Goal: Task Accomplishment & Management: Complete application form

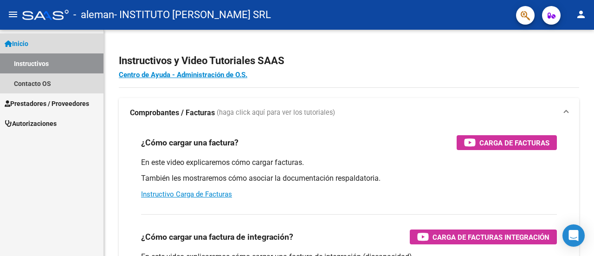
click at [35, 46] on link "Inicio" at bounding box center [51, 43] width 103 height 20
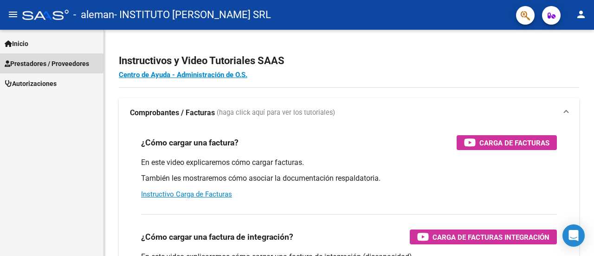
click at [40, 67] on span "Prestadores / Proveedores" at bounding box center [47, 63] width 84 height 10
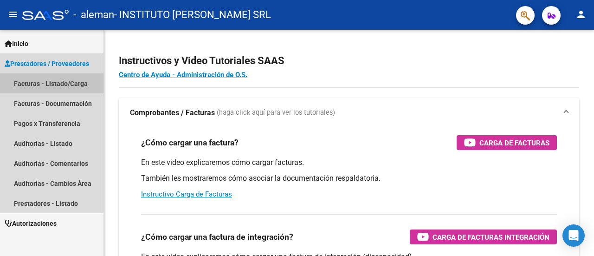
click at [45, 84] on link "Facturas - Listado/Carga" at bounding box center [51, 83] width 103 height 20
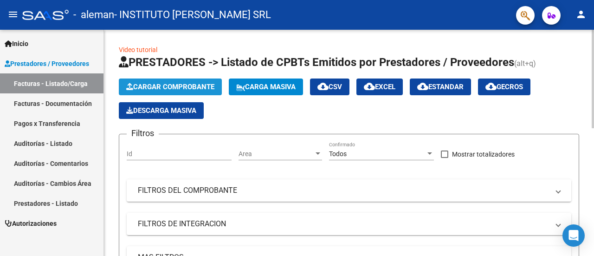
click at [170, 85] on span "Cargar Comprobante" at bounding box center [170, 87] width 88 height 8
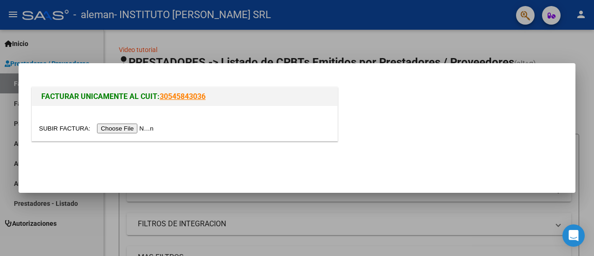
click at [147, 128] on input "file" at bounding box center [97, 128] width 117 height 10
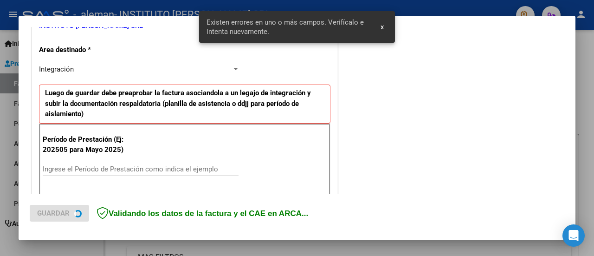
scroll to position [231, 0]
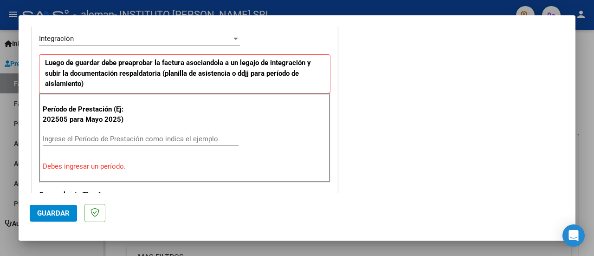
click at [111, 135] on input "Ingrese el Período de Prestación como indica el ejemplo" at bounding box center [141, 139] width 196 height 8
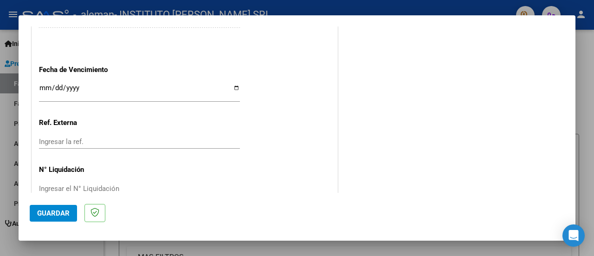
scroll to position [651, 0]
type input "202508"
click at [231, 87] on input "Ingresar la fecha" at bounding box center [139, 90] width 201 height 15
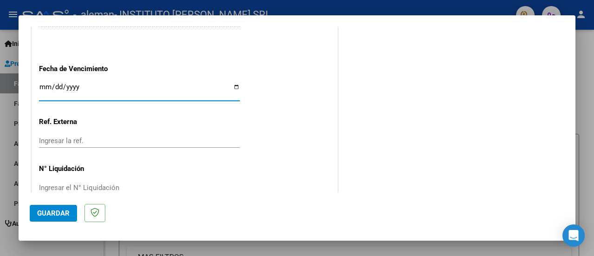
type input "[DATE]"
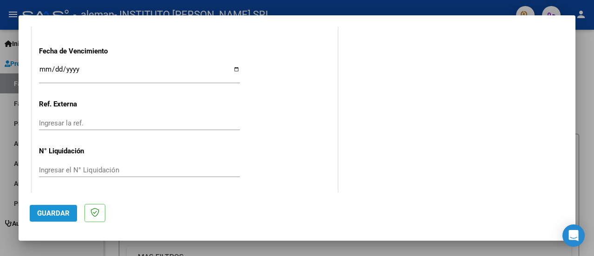
click at [66, 209] on span "Guardar" at bounding box center [53, 213] width 32 height 8
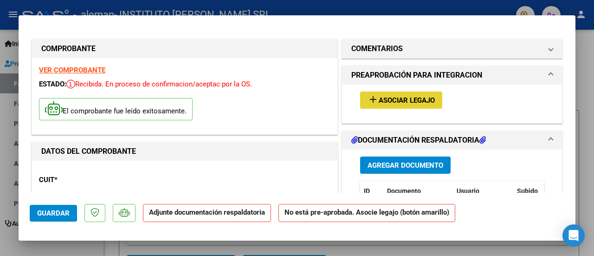
click at [381, 103] on button "add Asociar Legajo" at bounding box center [401, 99] width 82 height 17
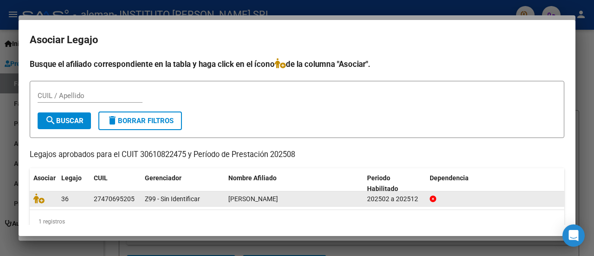
click at [344, 199] on div "[PERSON_NAME]" at bounding box center [293, 198] width 131 height 11
click at [115, 200] on div "27470695205" at bounding box center [114, 198] width 41 height 11
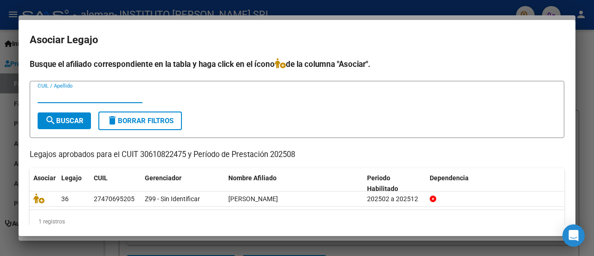
click at [83, 94] on input "CUIL / Apellido" at bounding box center [90, 95] width 105 height 8
type input "[GEOGRAPHIC_DATA]"
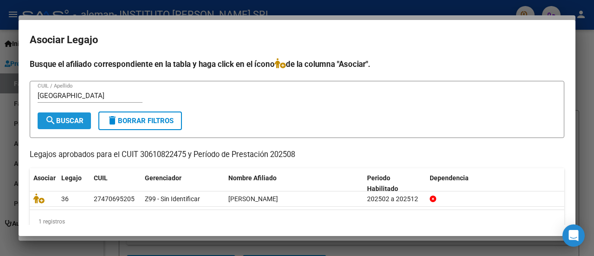
click at [82, 116] on span "search Buscar" at bounding box center [64, 120] width 38 height 8
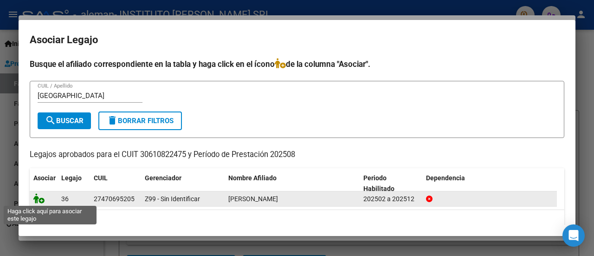
click at [41, 201] on icon at bounding box center [38, 198] width 11 height 10
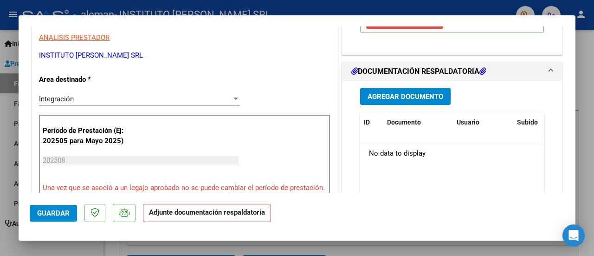
scroll to position [189, 0]
click at [405, 99] on button "Agregar Documento" at bounding box center [405, 95] width 90 height 17
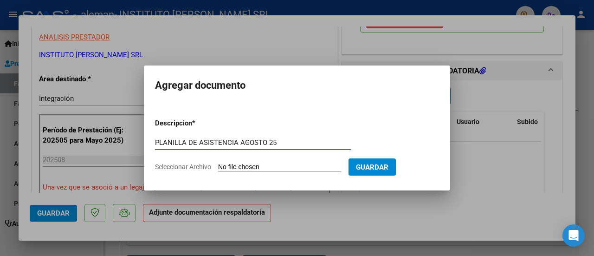
type input "PLANILLA DE ASISTENCIA AGOSTO 25"
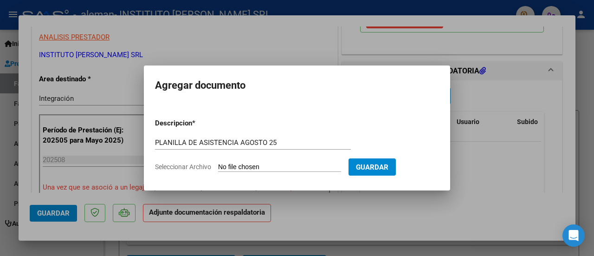
click at [238, 167] on input "Seleccionar Archivo" at bounding box center [279, 167] width 123 height 9
type input "C:\fakepath\ASIST [PERSON_NAME] AGO 25.pdf"
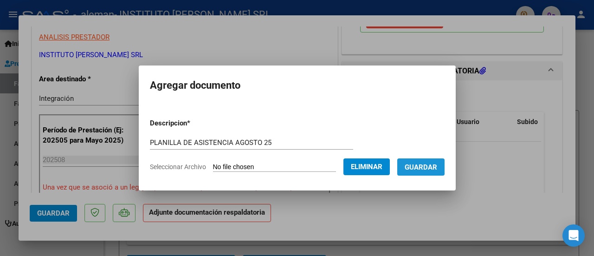
click at [427, 166] on span "Guardar" at bounding box center [420, 167] width 32 height 8
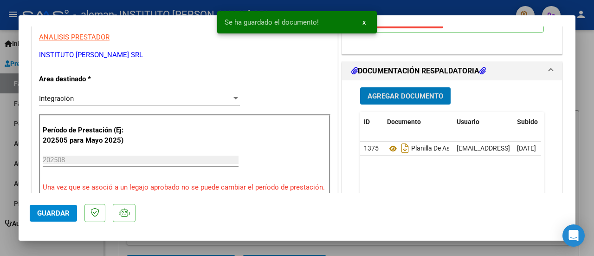
click at [59, 212] on span "Guardar" at bounding box center [53, 213] width 32 height 8
click at [363, 20] on span "x" at bounding box center [363, 22] width 3 height 8
